Goal: Navigation & Orientation: Find specific page/section

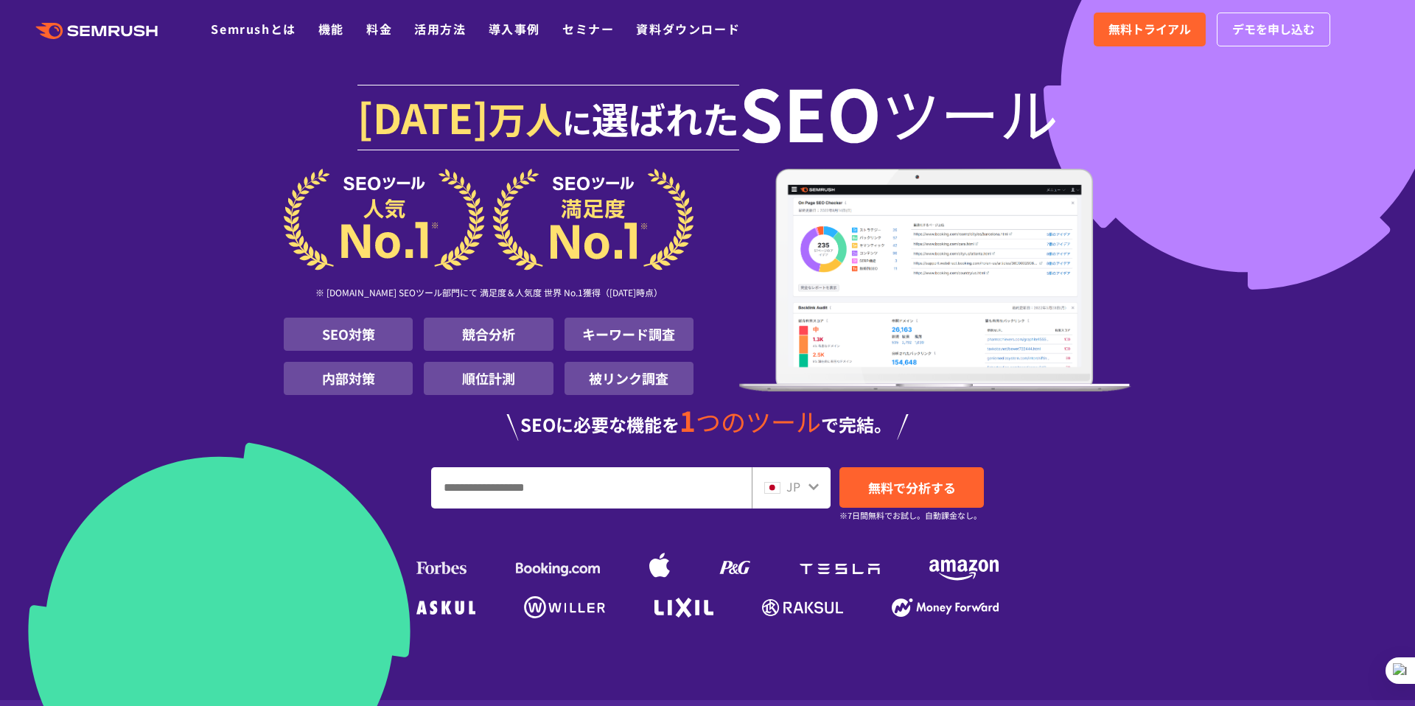
click at [537, 484] on input "URL、キーワードを入力してください" at bounding box center [591, 488] width 319 height 40
click at [801, 495] on div "JP" at bounding box center [787, 487] width 47 height 19
click at [818, 488] on icon at bounding box center [814, 487] width 12 height 12
click at [813, 488] on icon at bounding box center [814, 487] width 10 height 7
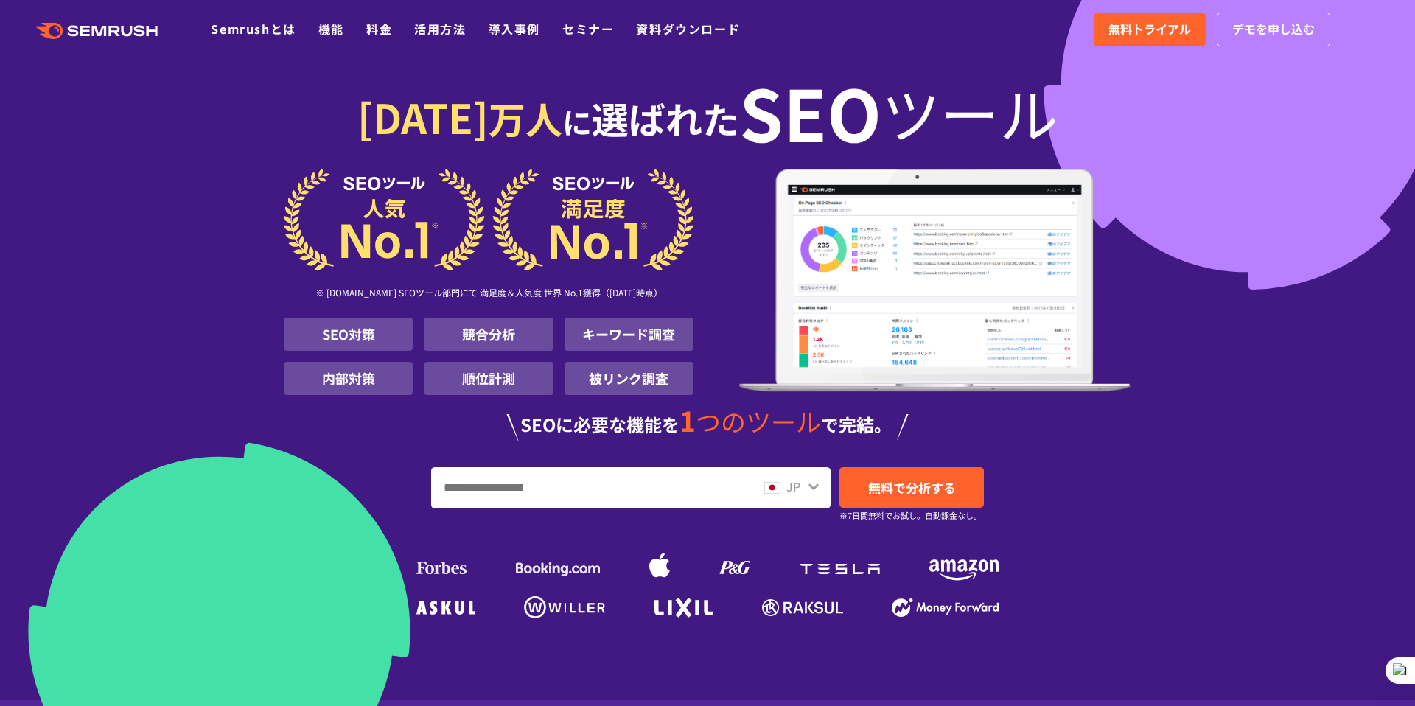
click at [812, 488] on icon at bounding box center [814, 487] width 10 height 7
click at [813, 488] on icon at bounding box center [814, 487] width 10 height 7
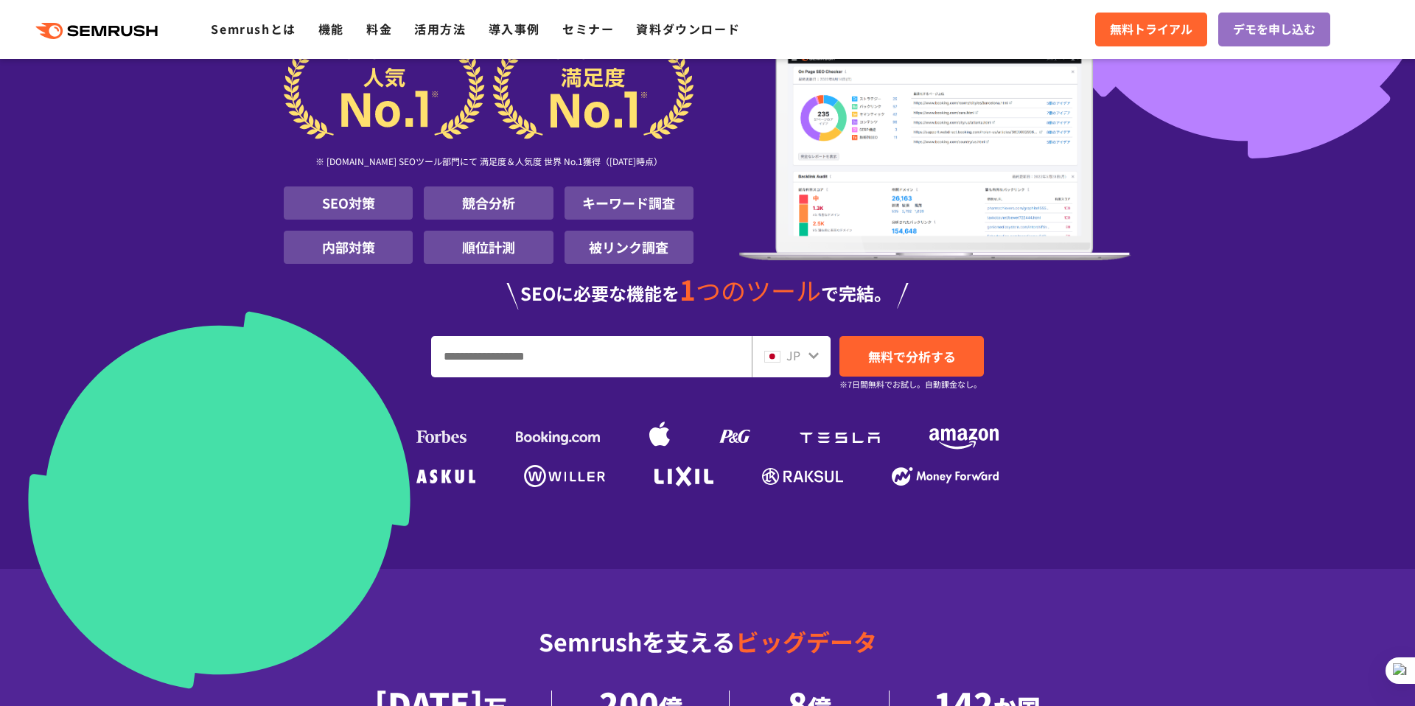
scroll to position [139, 0]
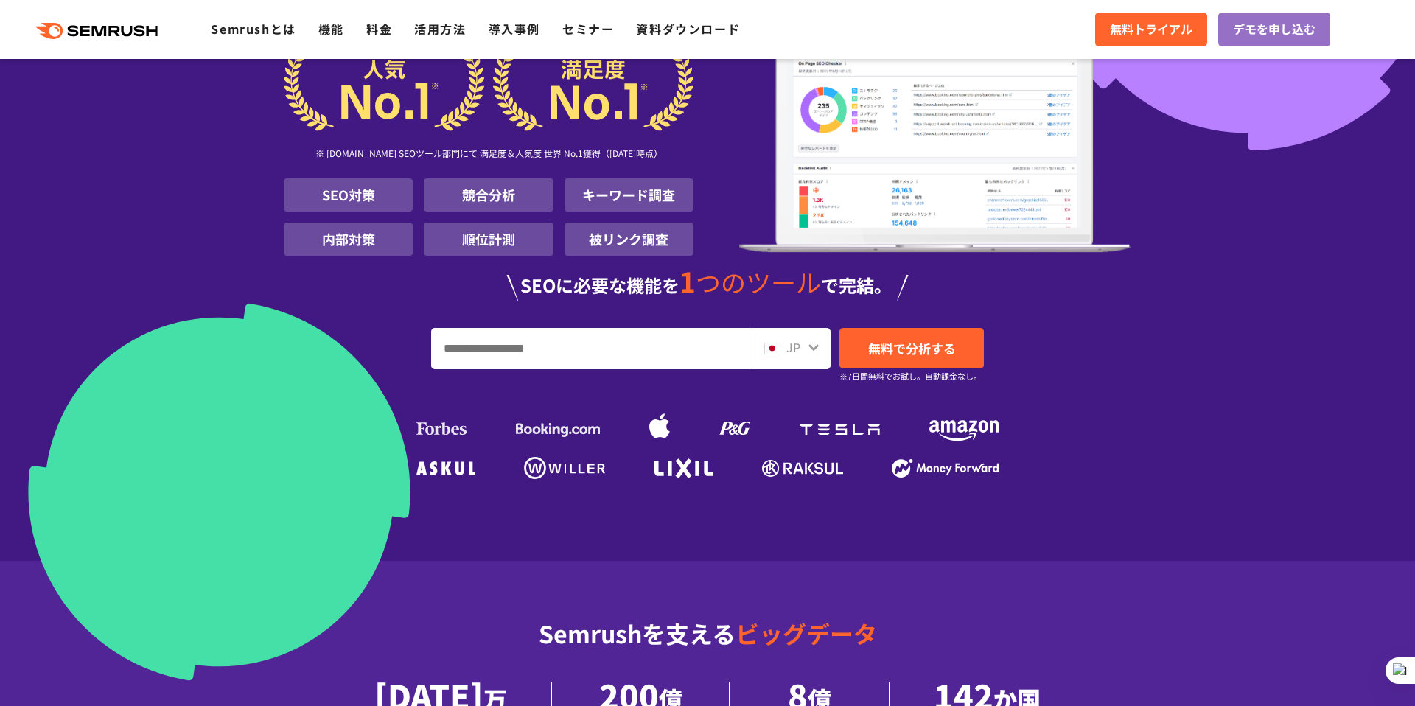
click at [790, 329] on div "JP" at bounding box center [791, 348] width 79 height 41
click at [790, 338] on span "JP" at bounding box center [794, 347] width 14 height 18
click at [790, 344] on span "JP" at bounding box center [794, 347] width 14 height 18
click at [774, 348] on img at bounding box center [772, 349] width 16 height 12
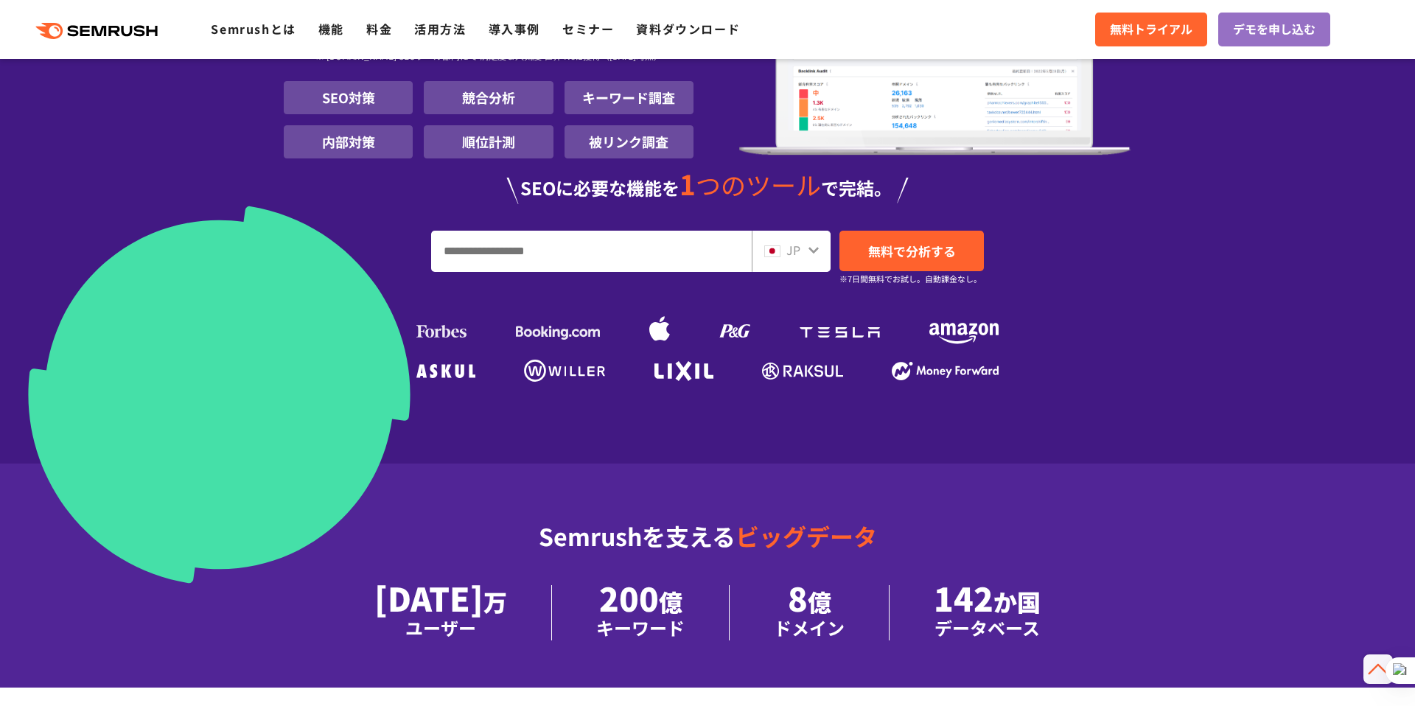
scroll to position [128, 0]
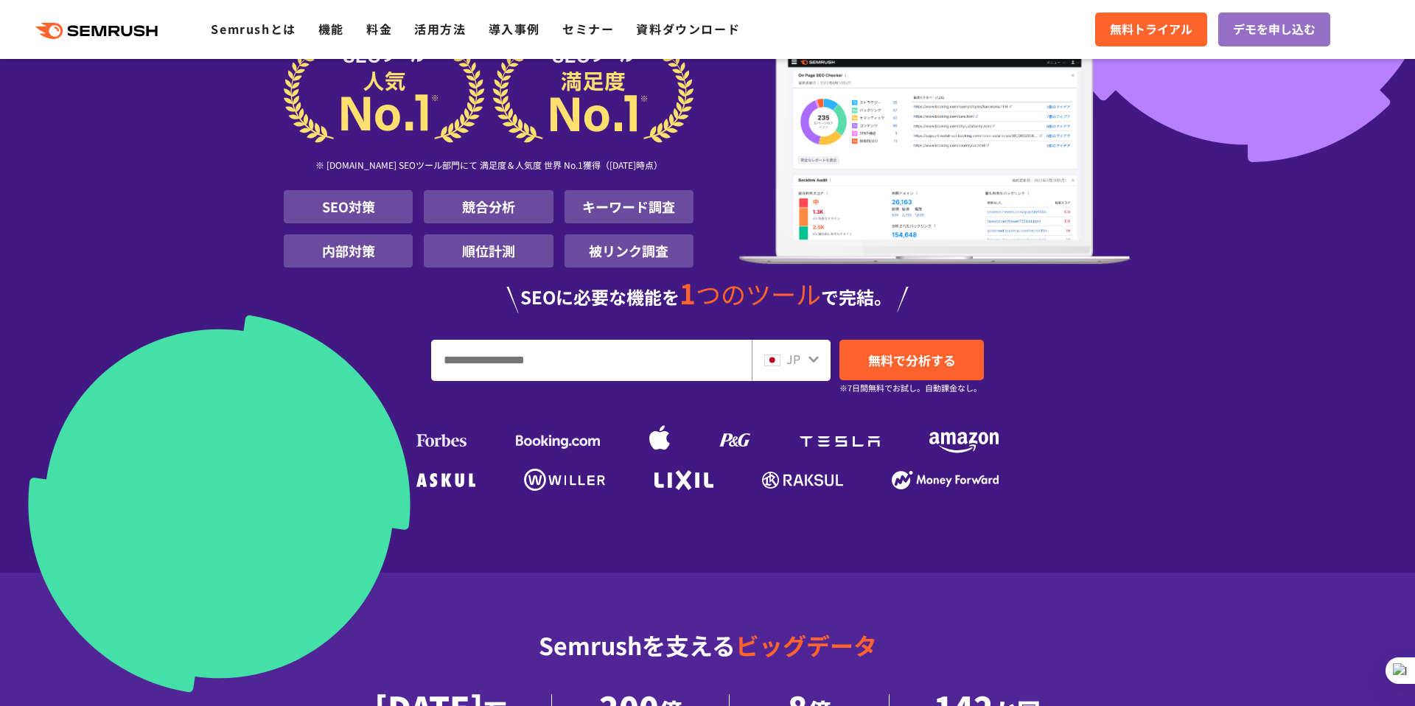
click at [804, 358] on div "JP" at bounding box center [787, 359] width 47 height 19
click at [798, 358] on span "JP" at bounding box center [794, 359] width 14 height 18
